Goal: Task Accomplishment & Management: Use online tool/utility

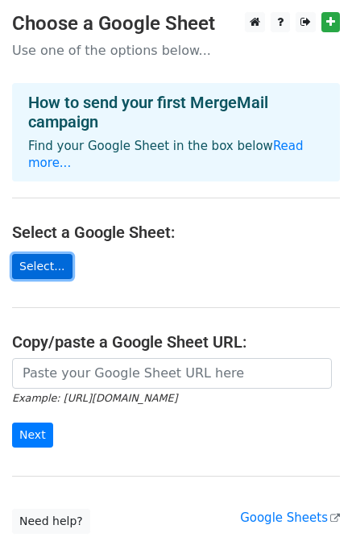
click at [48, 254] on link "Select..." at bounding box center [42, 266] width 60 height 25
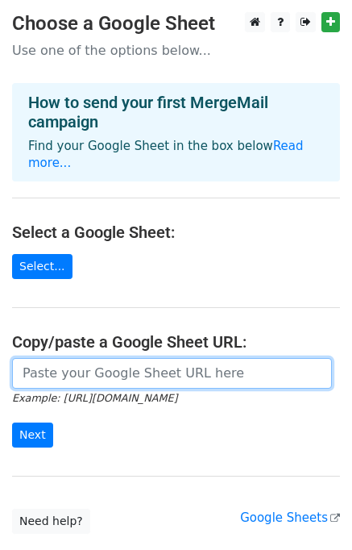
click at [74, 358] on input "url" at bounding box center [172, 373] width 320 height 31
paste input "https://docs.google.com/spreadsheets/d/14Tevm3lk1TOFNmJDQi3znCjipp3DKl2w/edit?g…"
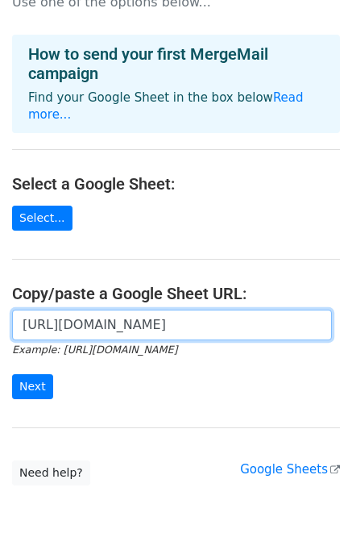
scroll to position [81, 0]
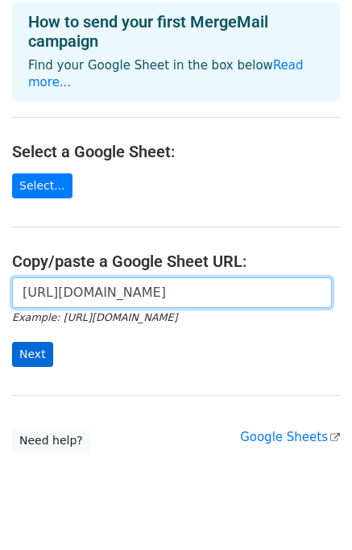
type input "https://docs.google.com/spreadsheets/d/14Tevm3lk1TOFNmJDQi3znCjipp3DKl2w/edit?g…"
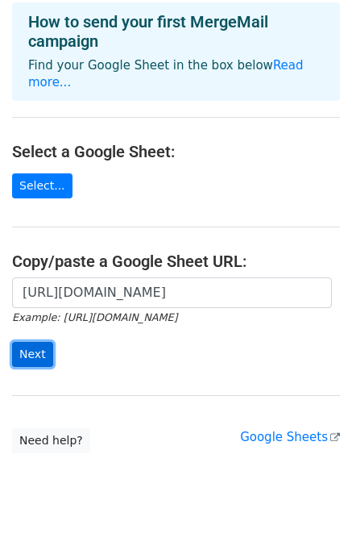
click at [19, 342] on input "Next" at bounding box center [32, 354] width 41 height 25
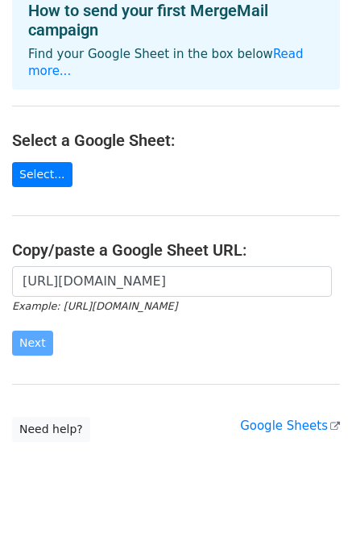
scroll to position [96, 0]
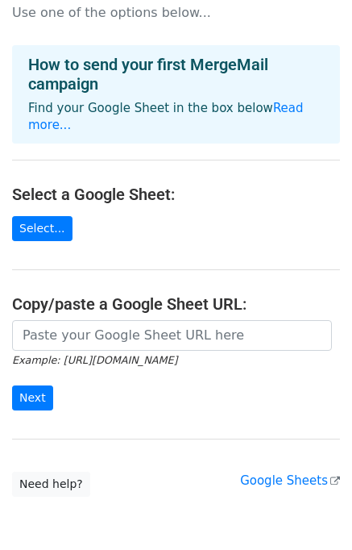
scroll to position [202, 0]
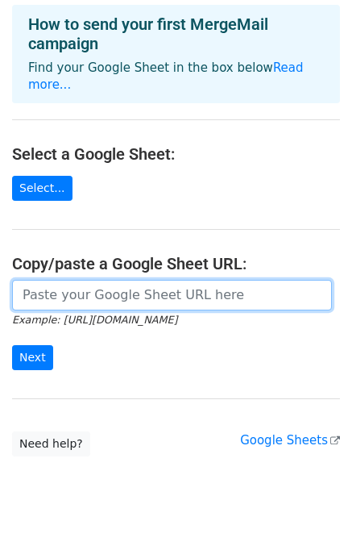
click at [98, 280] on input "url" at bounding box center [172, 295] width 320 height 31
paste input "[URL][DOMAIN_NAME]"
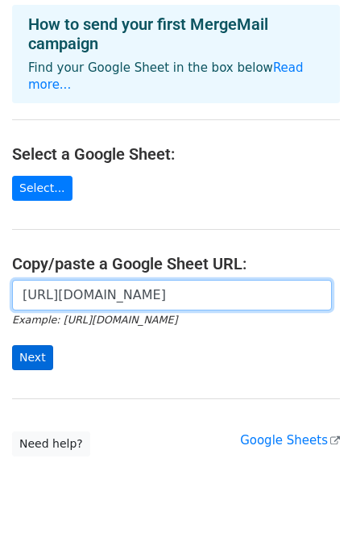
type input "[URL][DOMAIN_NAME]"
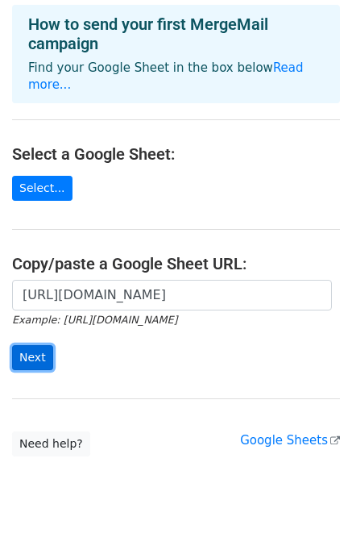
click at [31, 345] on input "Next" at bounding box center [32, 357] width 41 height 25
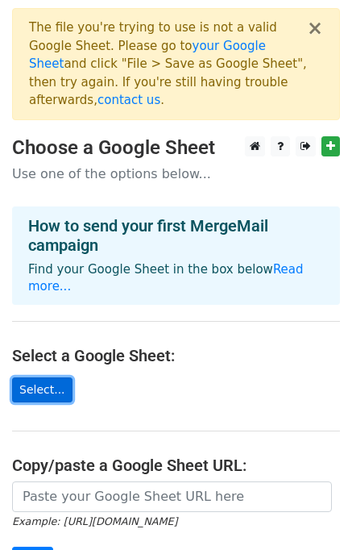
click at [44, 377] on link "Select..." at bounding box center [42, 389] width 60 height 25
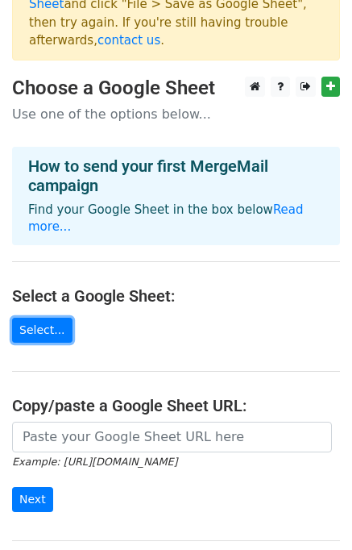
scroll to position [161, 0]
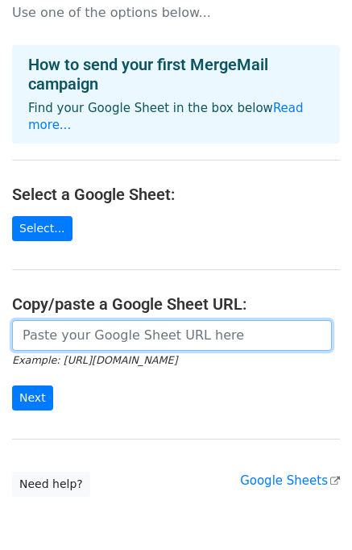
click at [95, 320] on input "url" at bounding box center [172, 335] width 320 height 31
paste input "https://docs.google.com/spreadsheets/d/1jSxbcBMtoRVQSzqnxuTXLJI9gfgB2GxS7GlRSqi…"
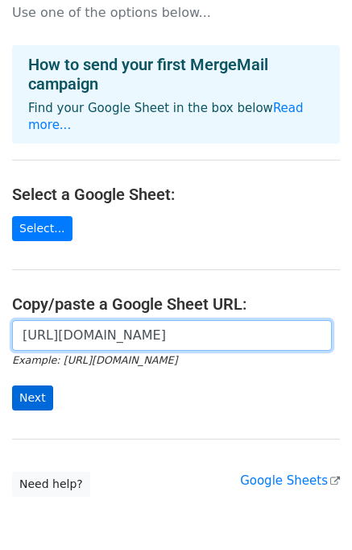
type input "https://docs.google.com/spreadsheets/d/1jSxbcBMtoRVQSzqnxuTXLJI9gfgB2GxS7GlRSqi…"
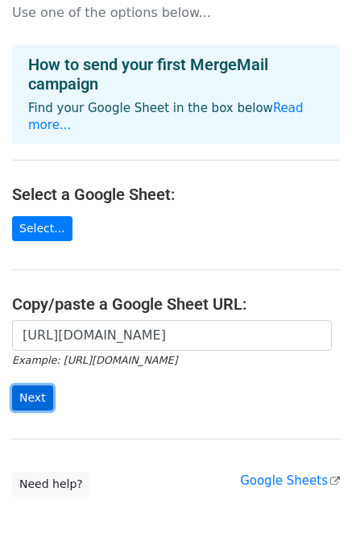
scroll to position [0, 0]
click at [32, 385] on input "Next" at bounding box center [32, 397] width 41 height 25
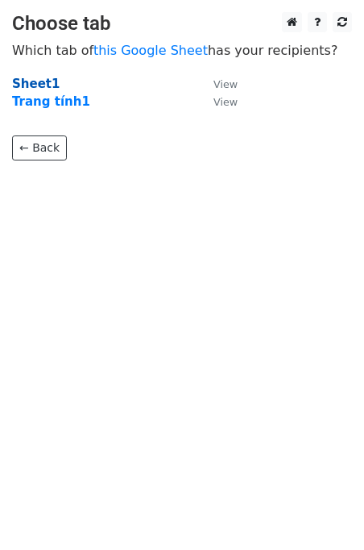
click at [29, 81] on strong "Sheet1" at bounding box center [36, 84] width 48 height 15
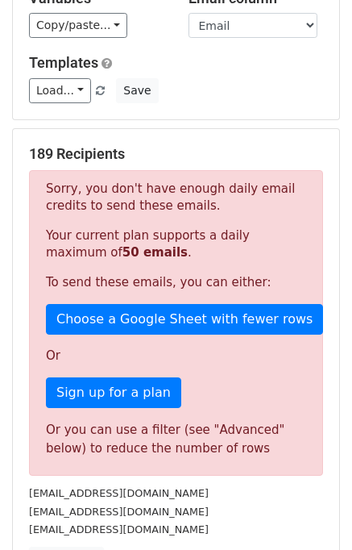
scroll to position [456, 0]
